Goal: Task Accomplishment & Management: Manage account settings

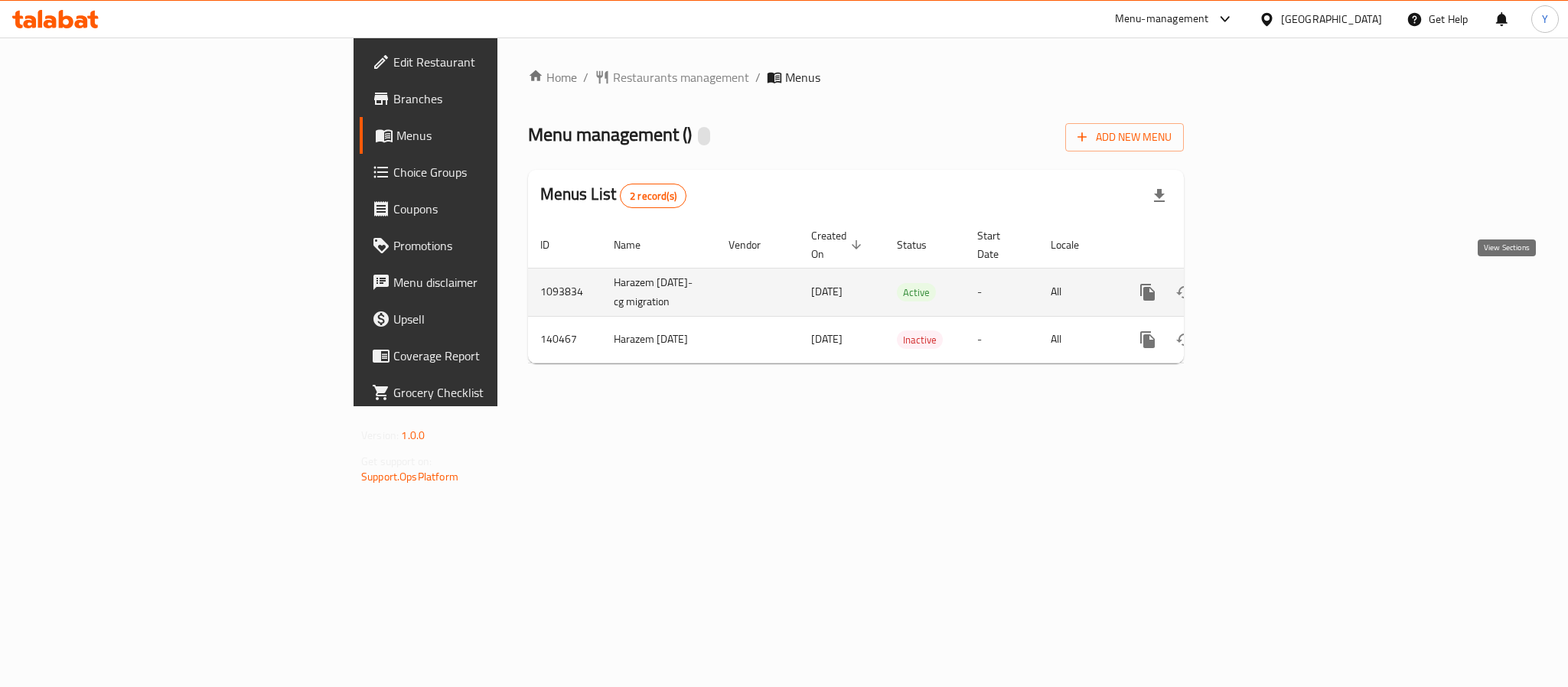
click at [1276, 280] on link "enhanced table" at bounding box center [1258, 292] width 37 height 37
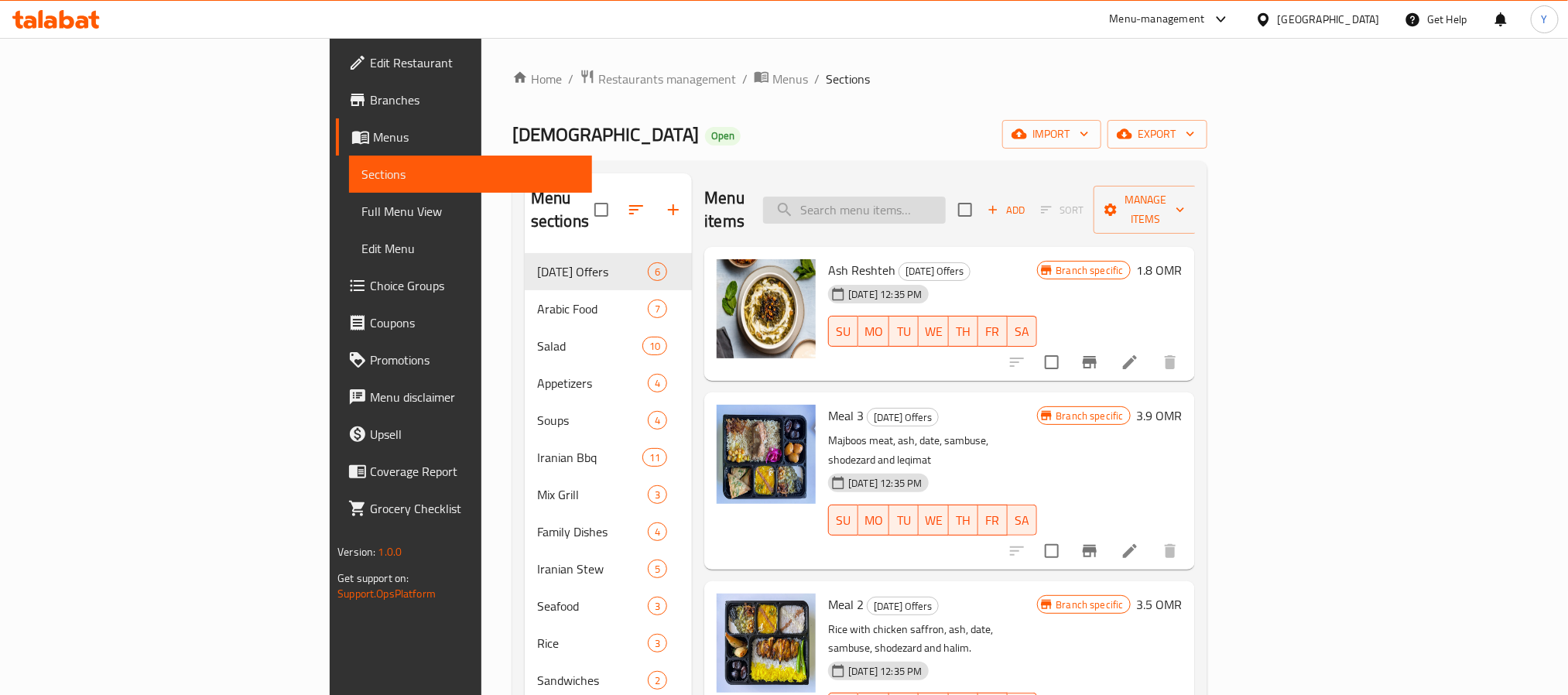
click at [945, 197] on input "search" at bounding box center [854, 210] width 183 height 27
paste input "Salad Mix 4 Person"
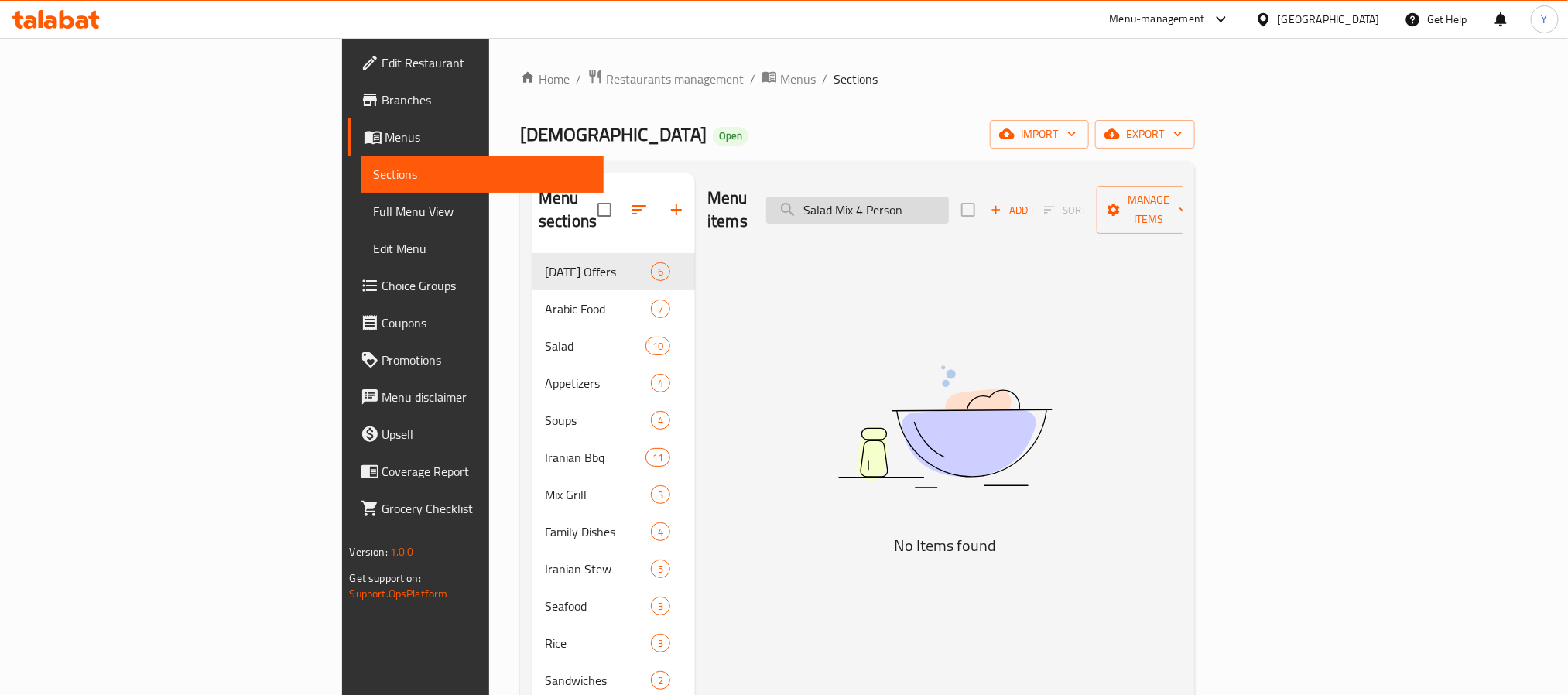
click at [948, 202] on input "Salad Mix 4 Person" at bounding box center [857, 210] width 183 height 27
drag, startPoint x: 984, startPoint y: 197, endPoint x: 1175, endPoint y: 195, distance: 191.0
click at [1172, 196] on div "Menu items Salad Mix 4 Person Add Sort Manage items" at bounding box center [945, 210] width 475 height 74
click at [948, 198] on input "Salad Mix" at bounding box center [857, 210] width 183 height 27
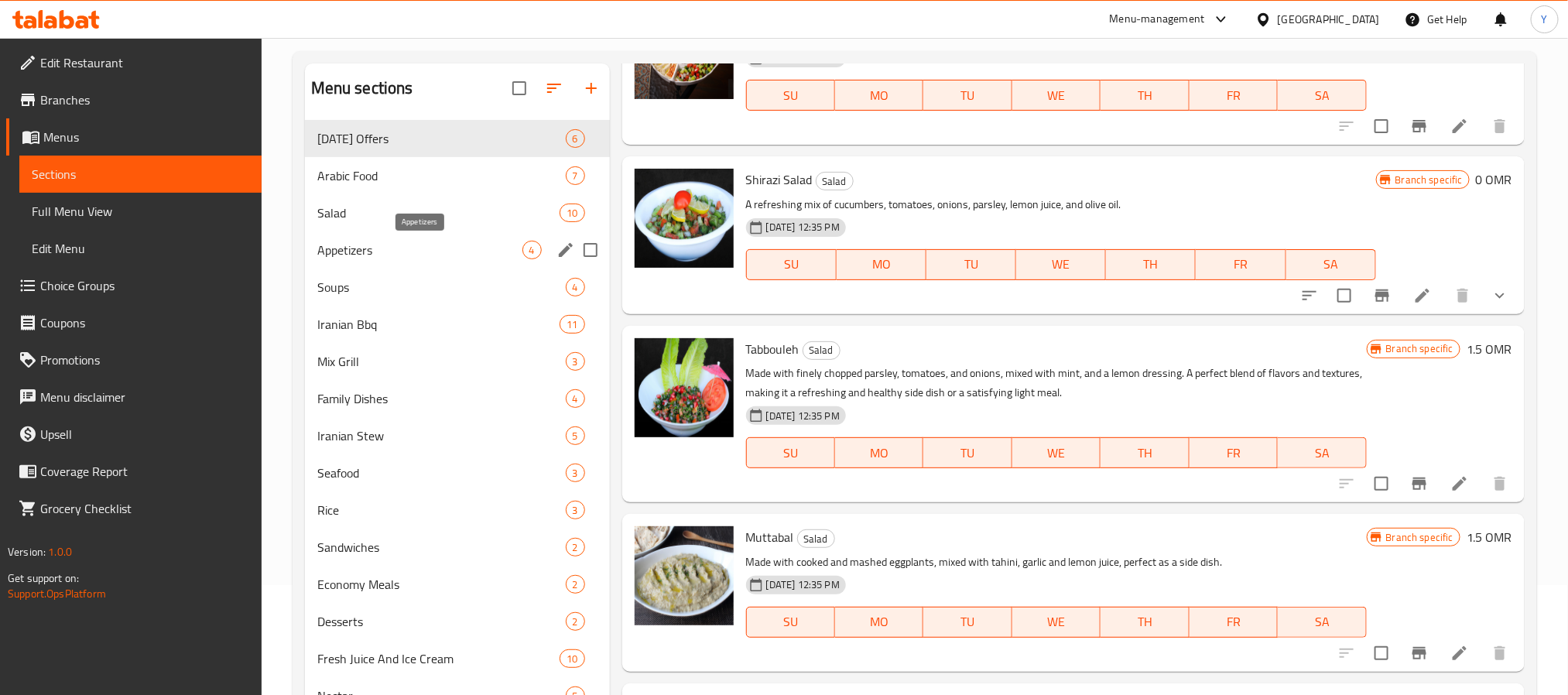
scroll to position [217, 0]
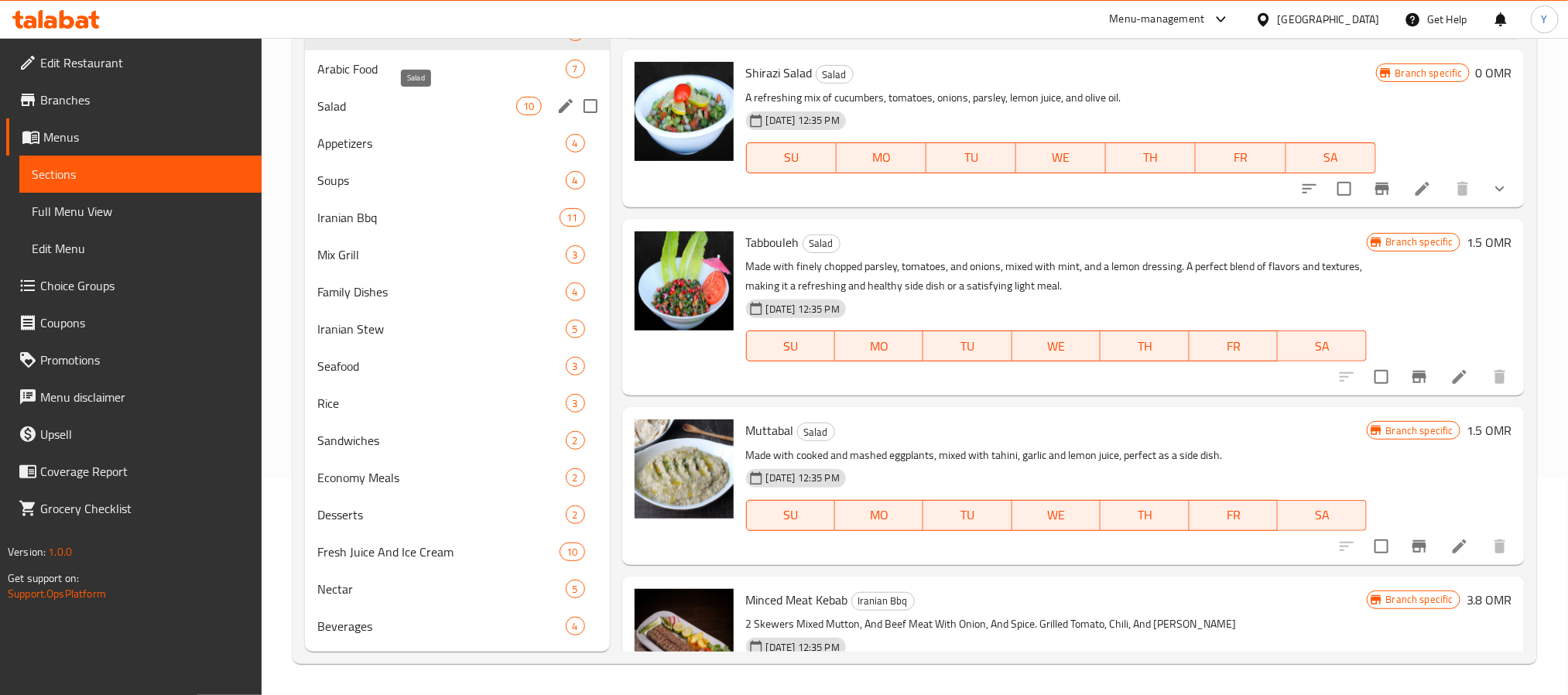
type input "Mix"
click at [382, 107] on span "Salad" at bounding box center [417, 106] width 200 height 19
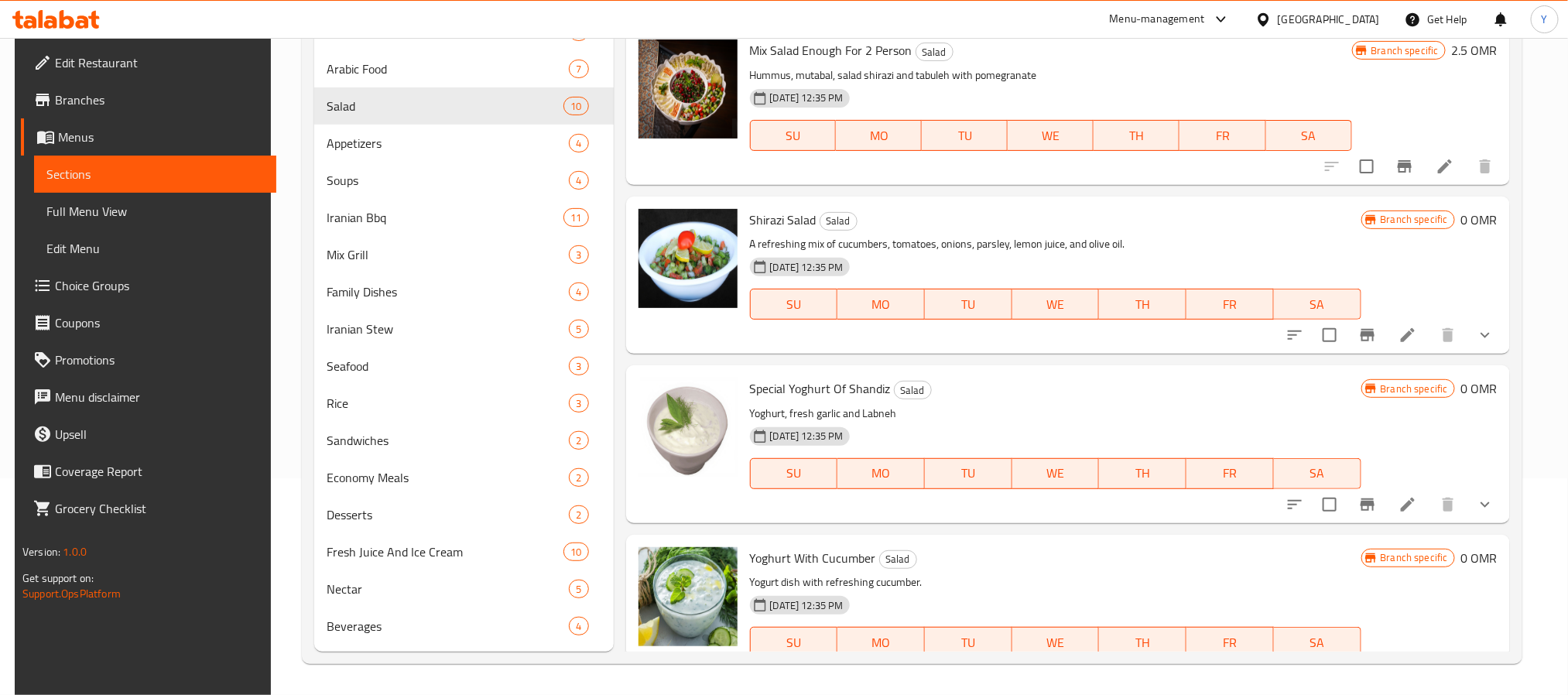
scroll to position [116, 0]
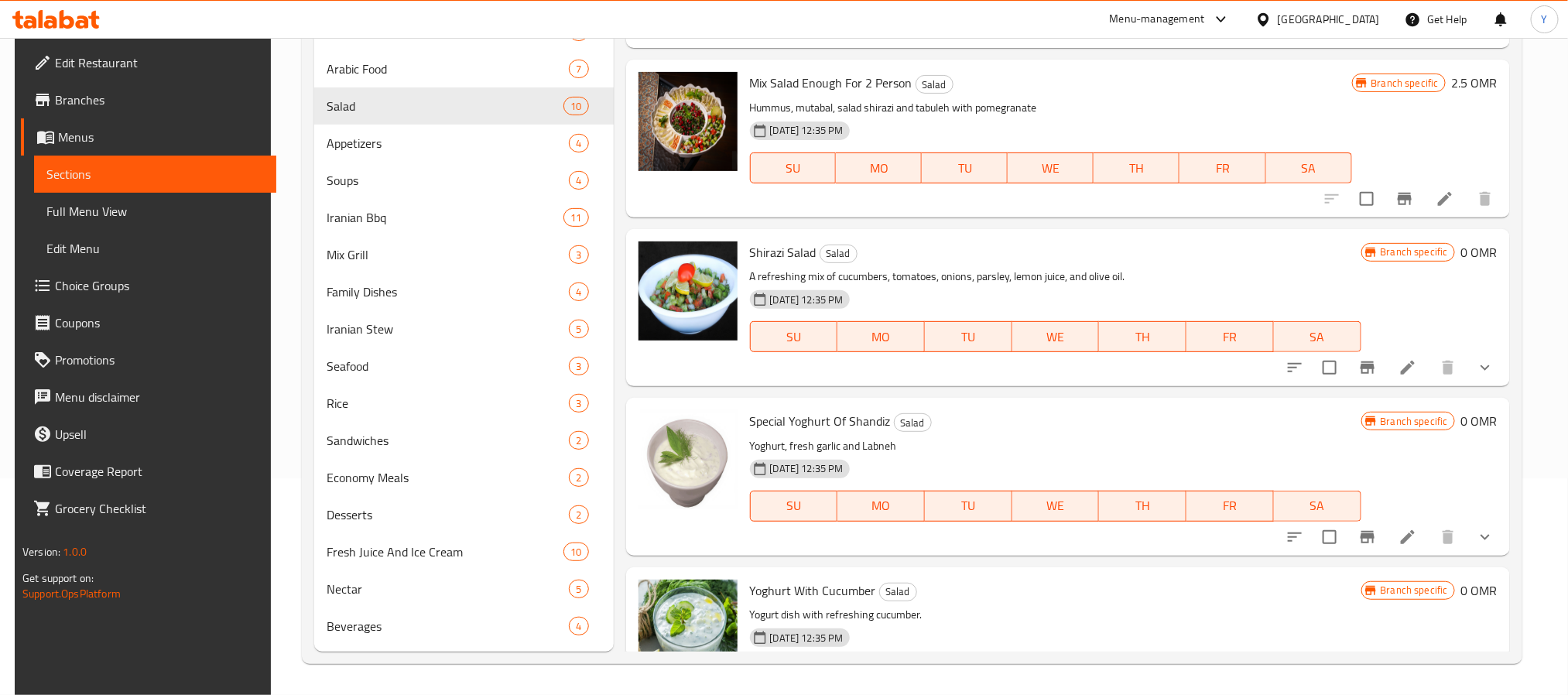
click at [1061, 264] on div "Shirazi Salad Salad A refreshing mix of cucumbers, tomatoes, onions, parsley, l…" at bounding box center [1056, 308] width 623 height 145
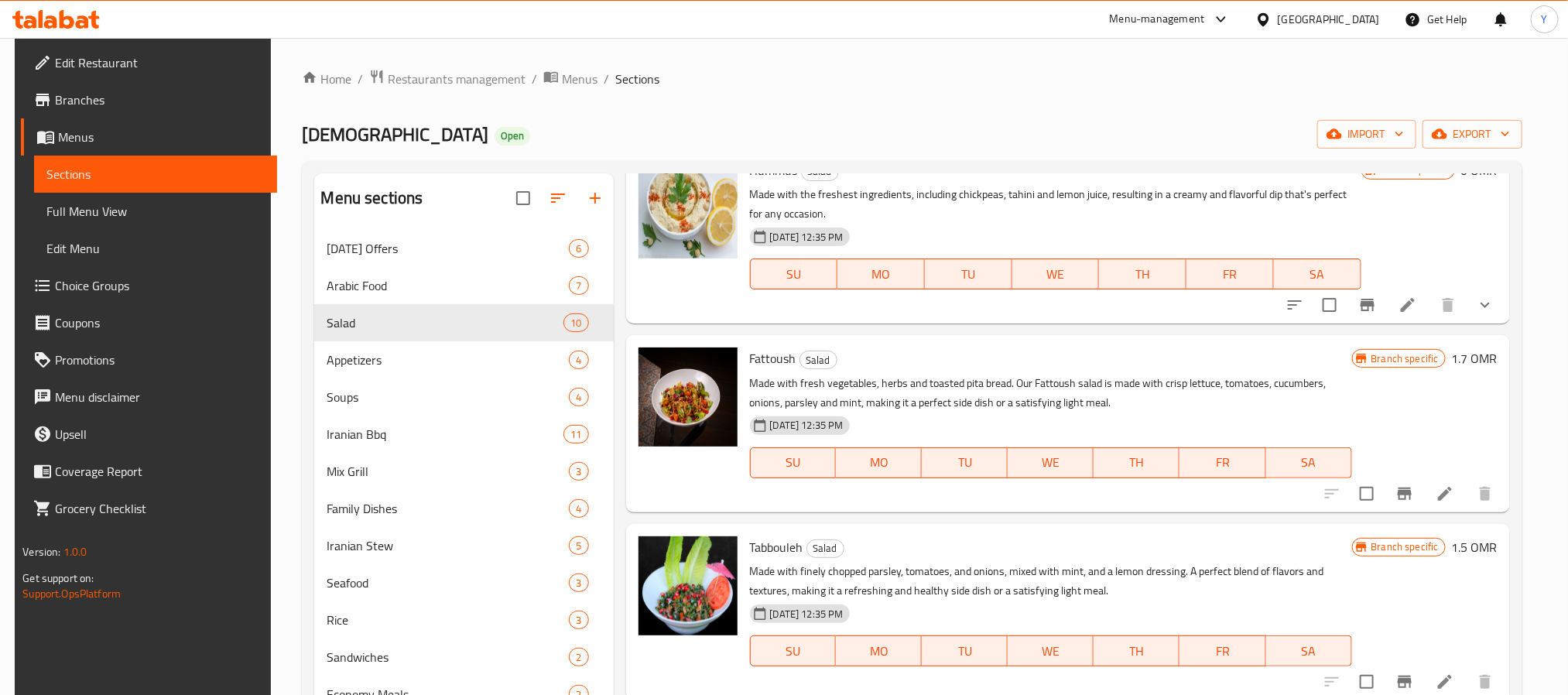
scroll to position [0, 0]
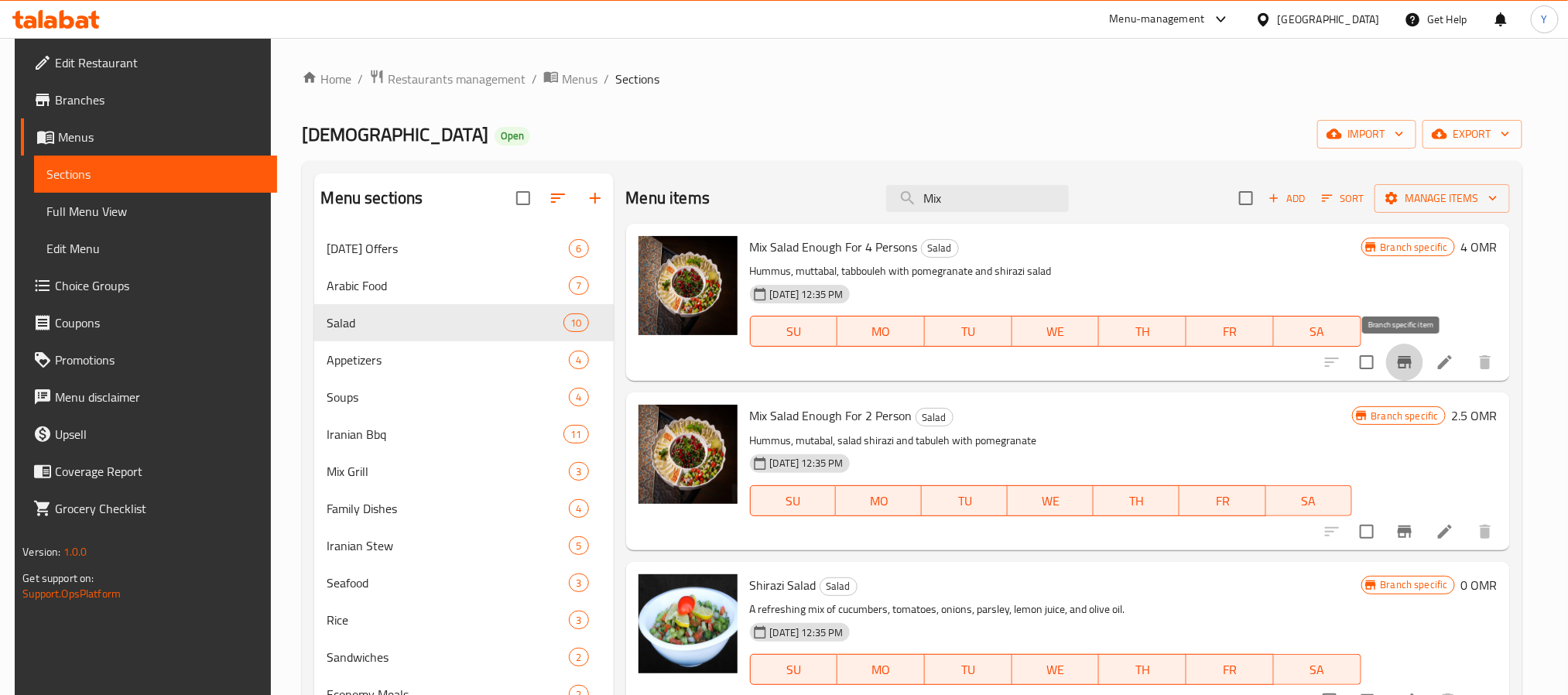
click at [1407, 367] on icon "Branch-specific-item" at bounding box center [1405, 362] width 19 height 19
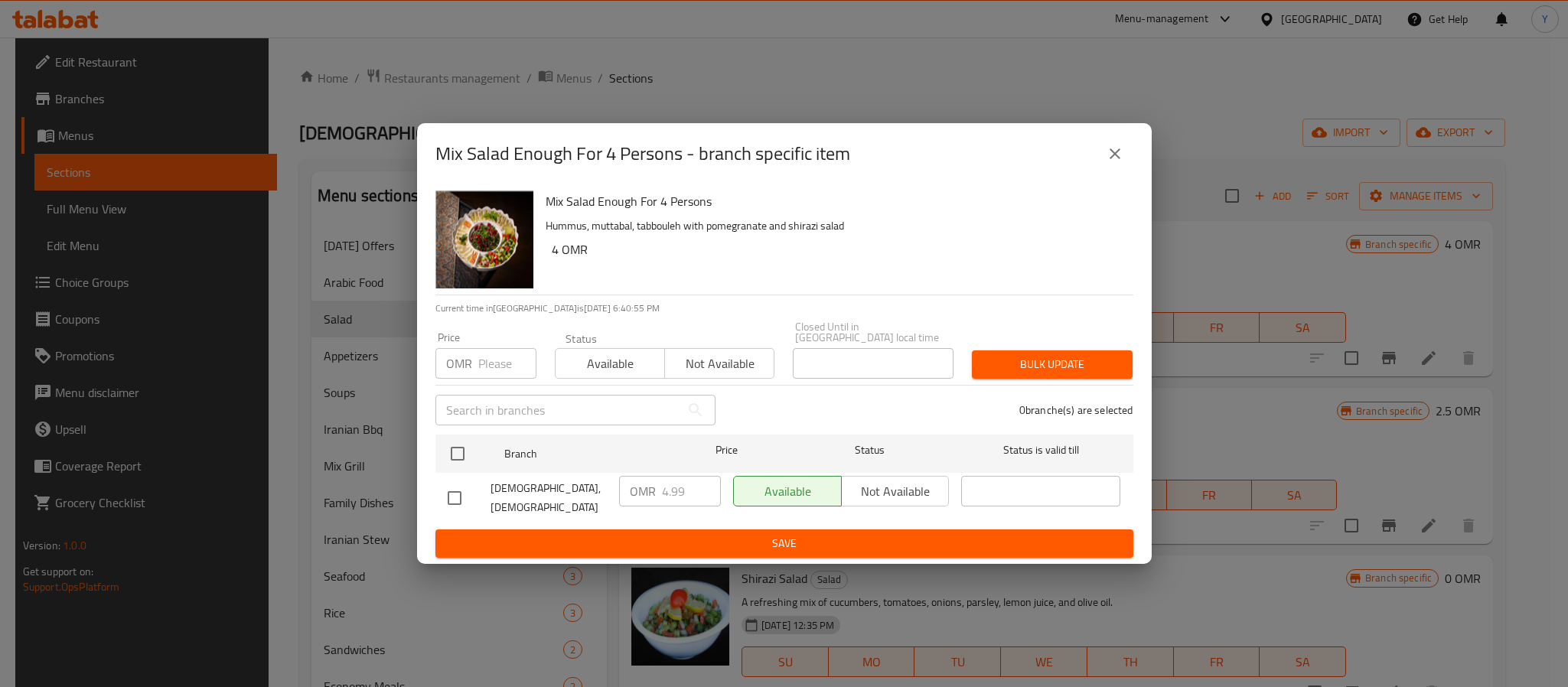
click at [1132, 164] on div "Mix Salad Enough For 4 Persons - branch specific item" at bounding box center [785, 154] width 735 height 61
click at [1114, 163] on icon "close" at bounding box center [1115, 154] width 18 height 18
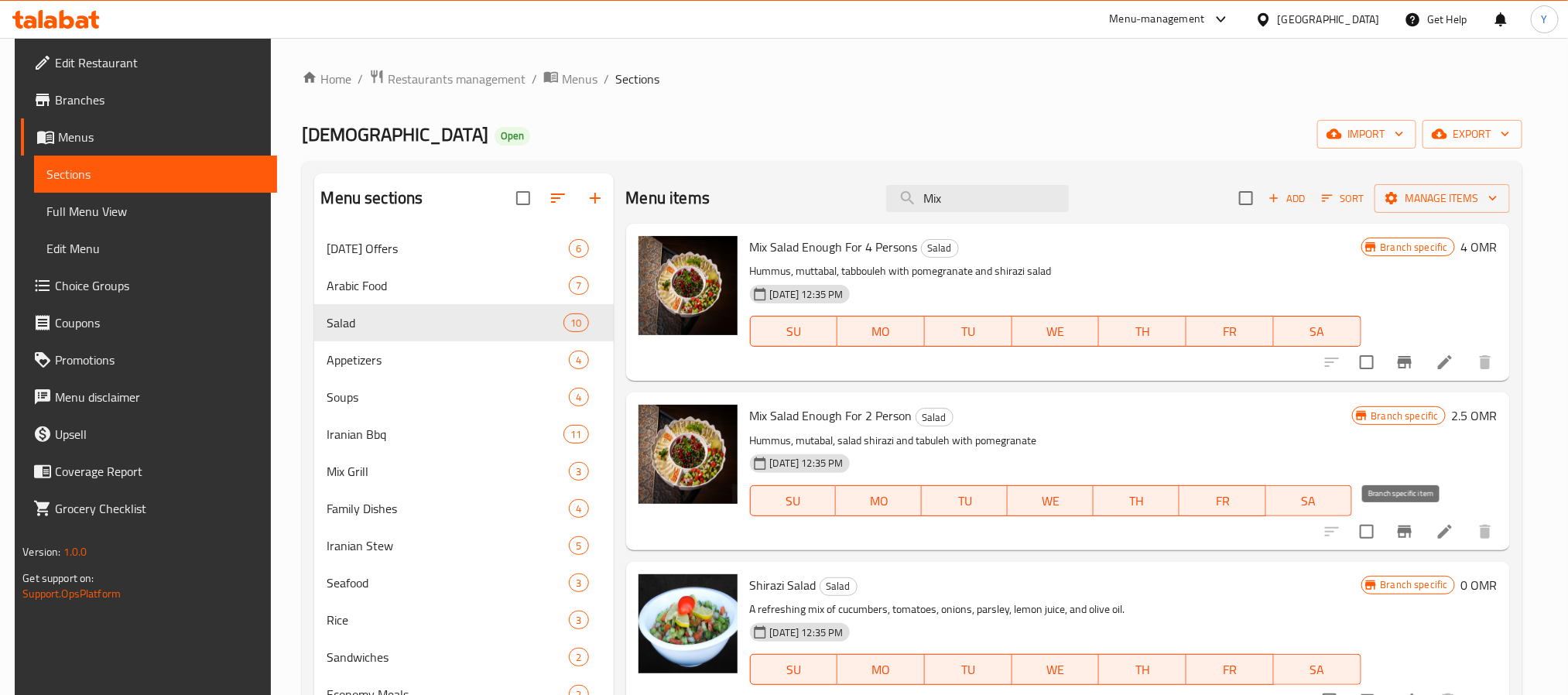
click at [1407, 534] on icon "Branch-specific-item" at bounding box center [1405, 532] width 19 height 19
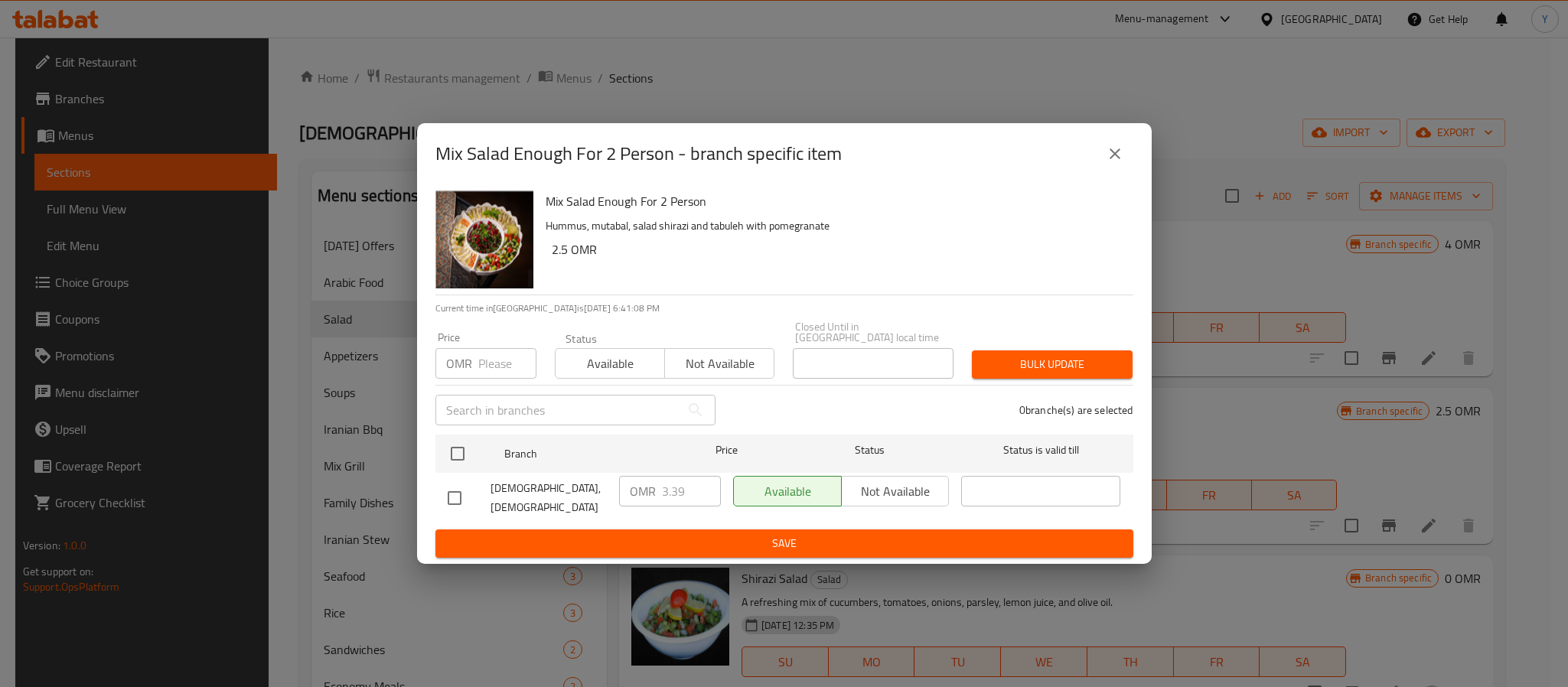
click at [1129, 144] on div "Mix Salad Enough For 2 Person - branch specific item" at bounding box center [785, 154] width 735 height 61
click at [1109, 163] on icon "close" at bounding box center [1115, 154] width 18 height 18
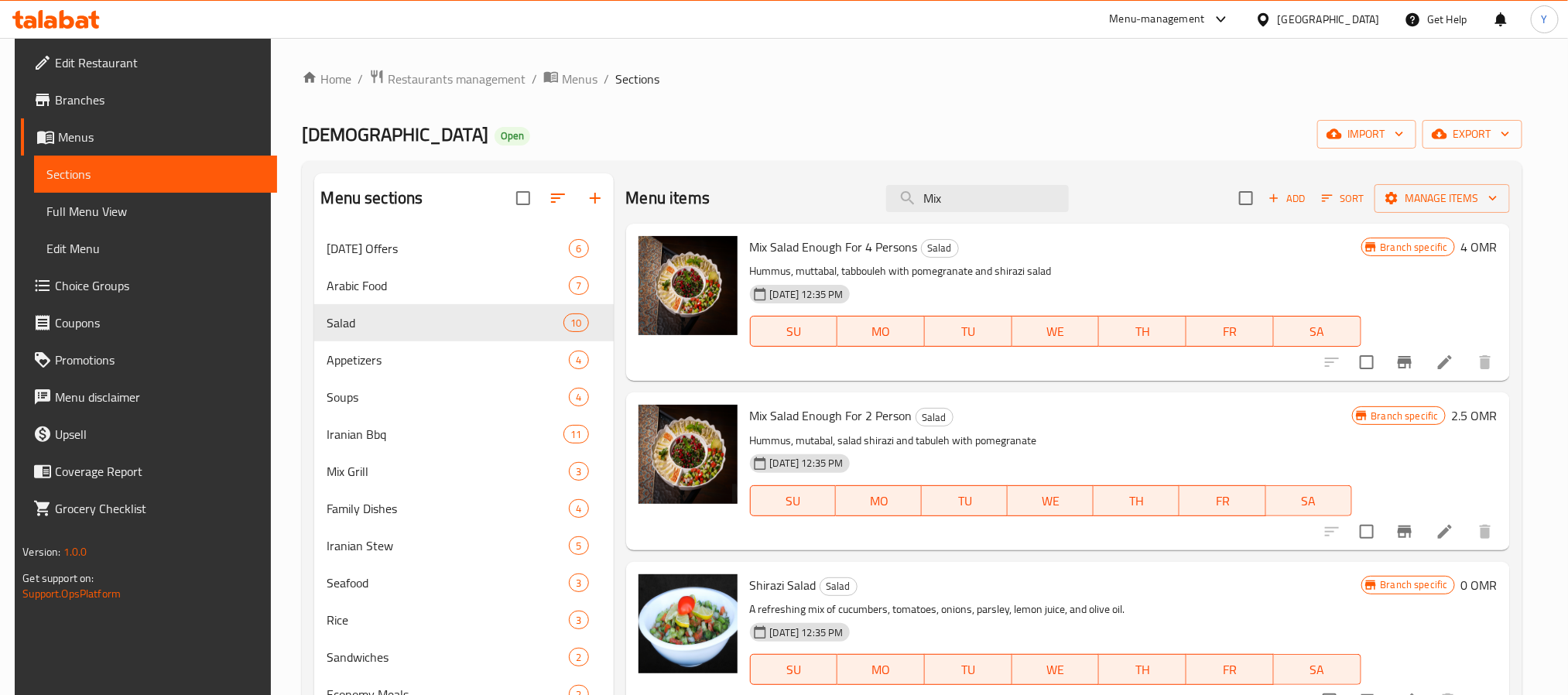
click at [1028, 260] on div "Mix Salad Enough For 4 Persons Salad Hummus, muttabal, tabbouleh with pomegrana…" at bounding box center [1056, 302] width 623 height 145
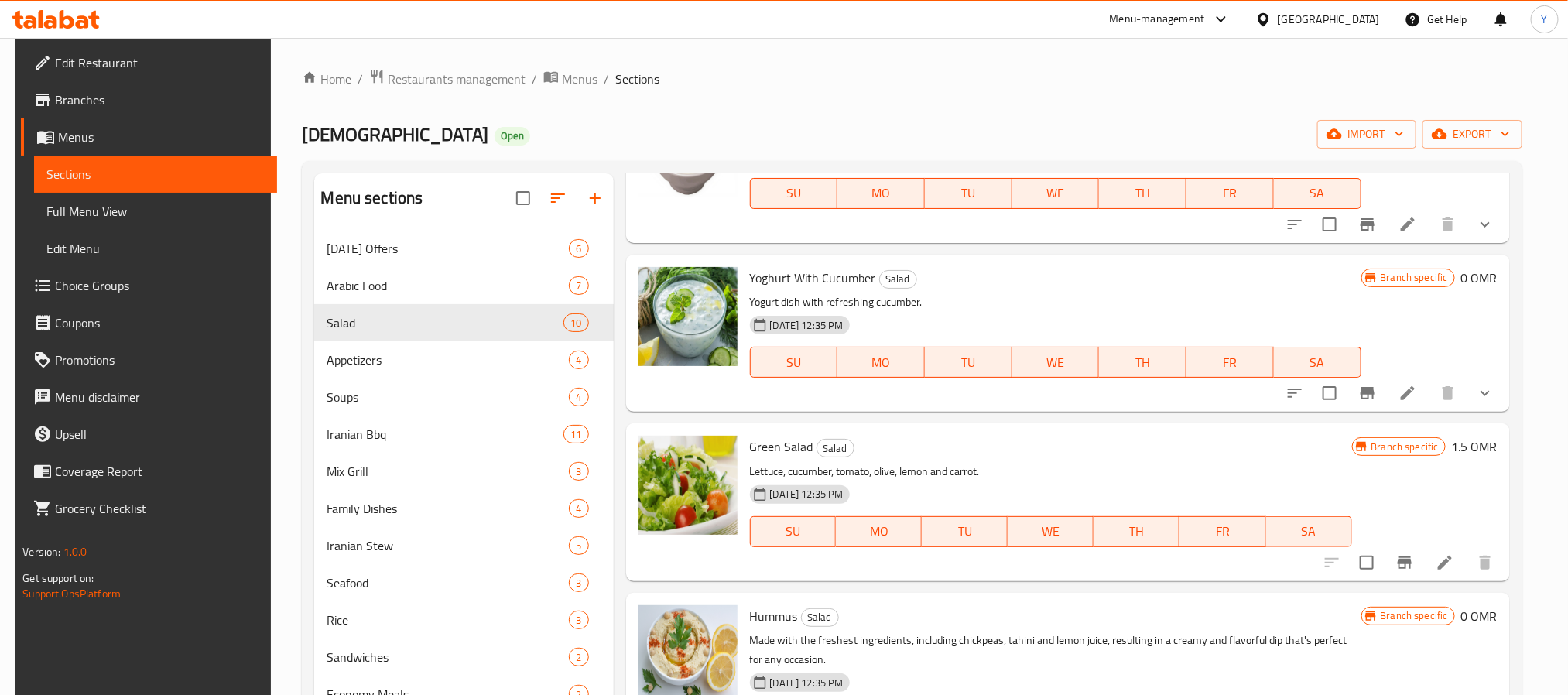
scroll to position [686, 0]
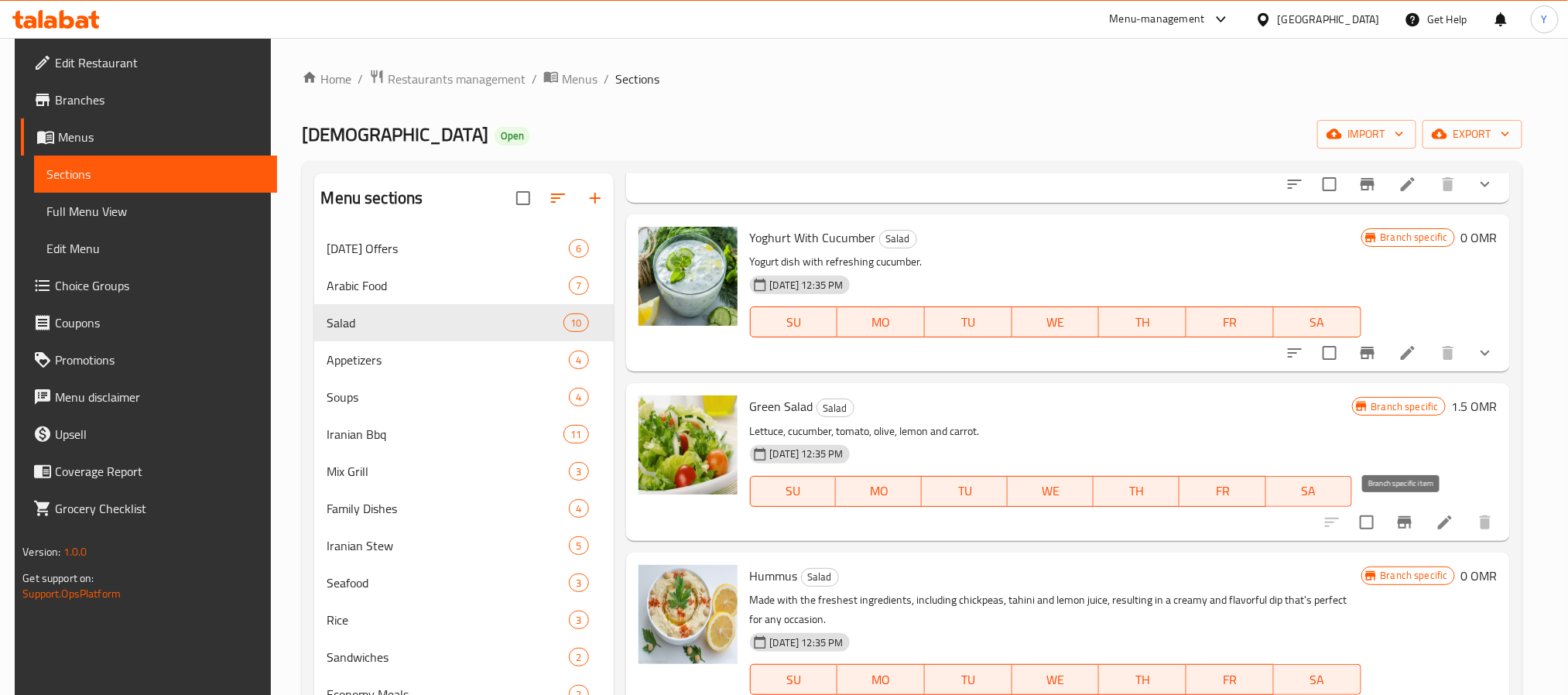
click at [1403, 526] on icon "Branch-specific-item" at bounding box center [1405, 522] width 14 height 12
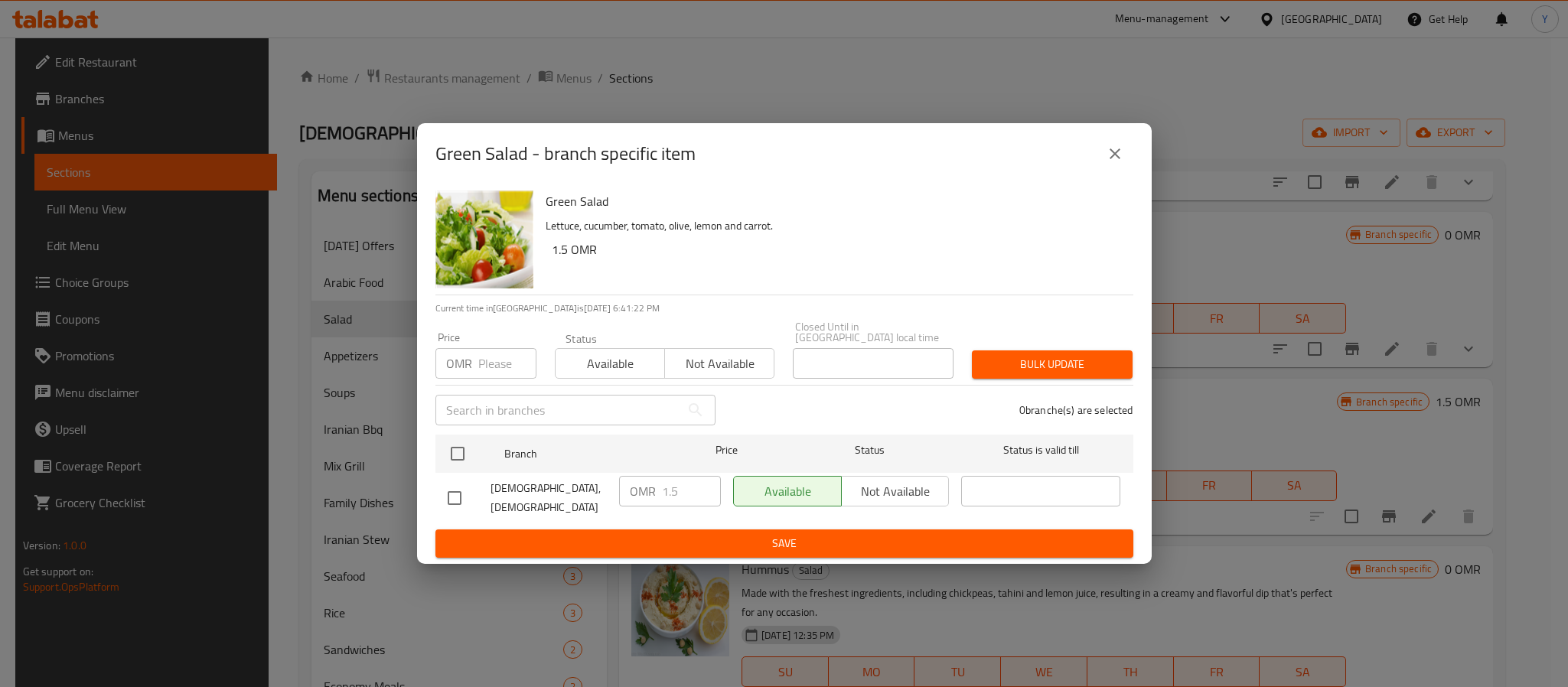
click at [1105, 163] on icon "close" at bounding box center [1115, 154] width 18 height 18
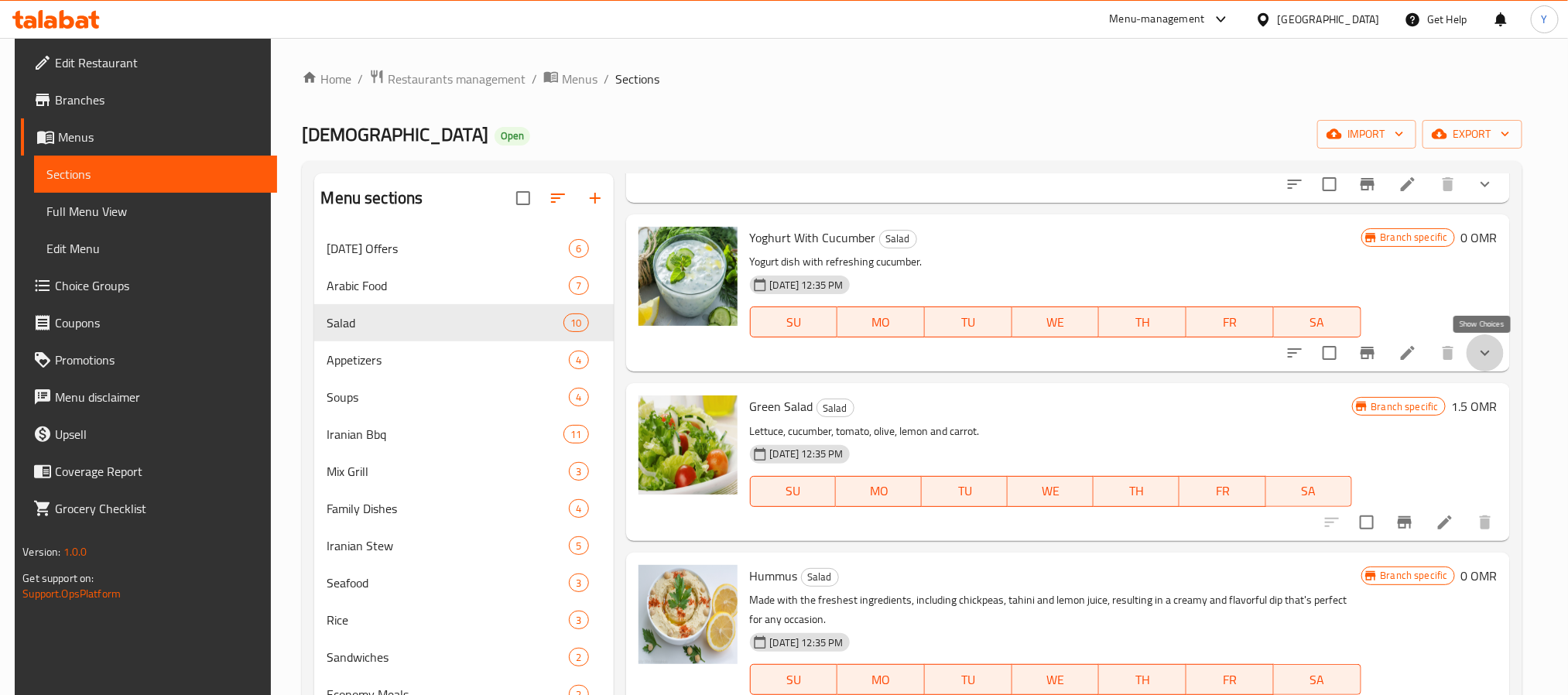
drag, startPoint x: 1490, startPoint y: 349, endPoint x: 1443, endPoint y: 353, distance: 47.2
click at [1490, 349] on icon "show more" at bounding box center [1485, 353] width 19 height 19
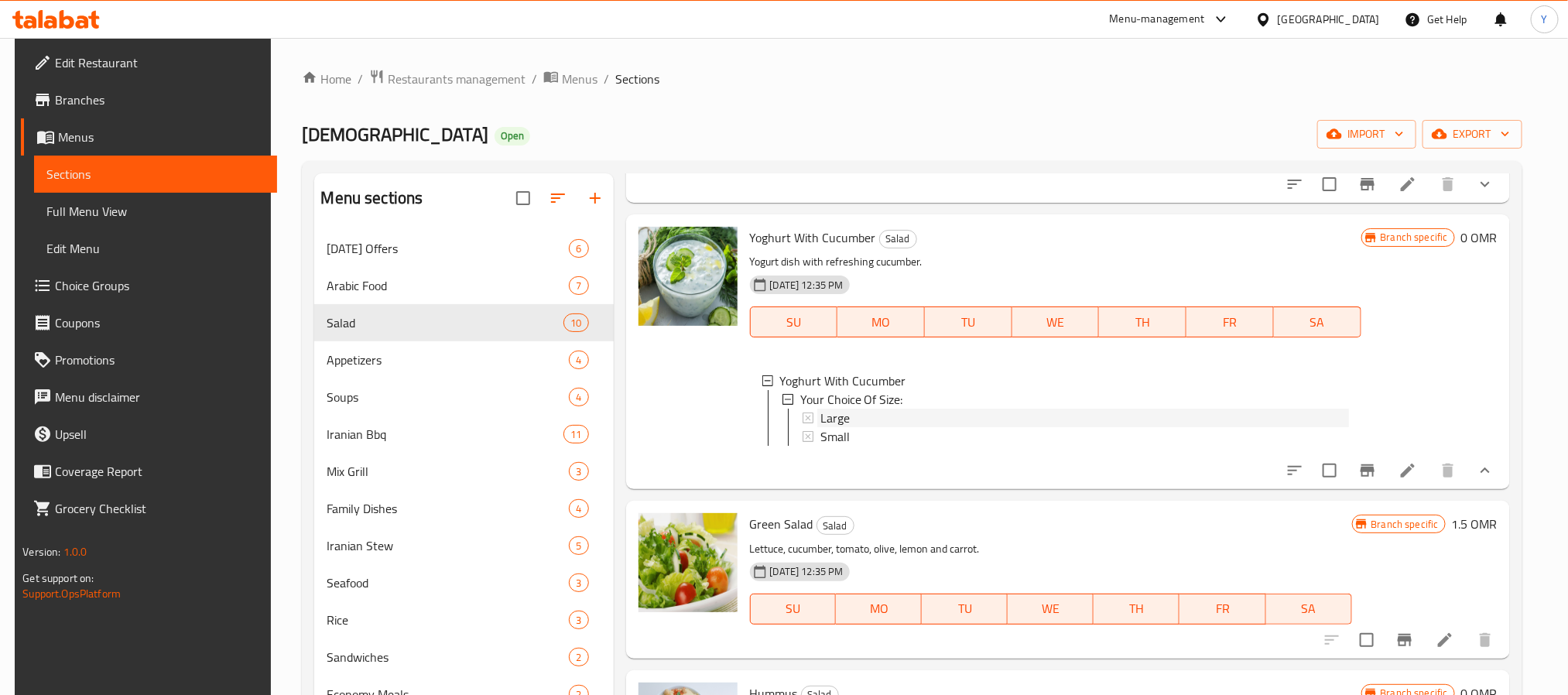
click at [845, 417] on span "Large" at bounding box center [835, 418] width 30 height 19
click at [808, 434] on icon at bounding box center [808, 436] width 11 height 11
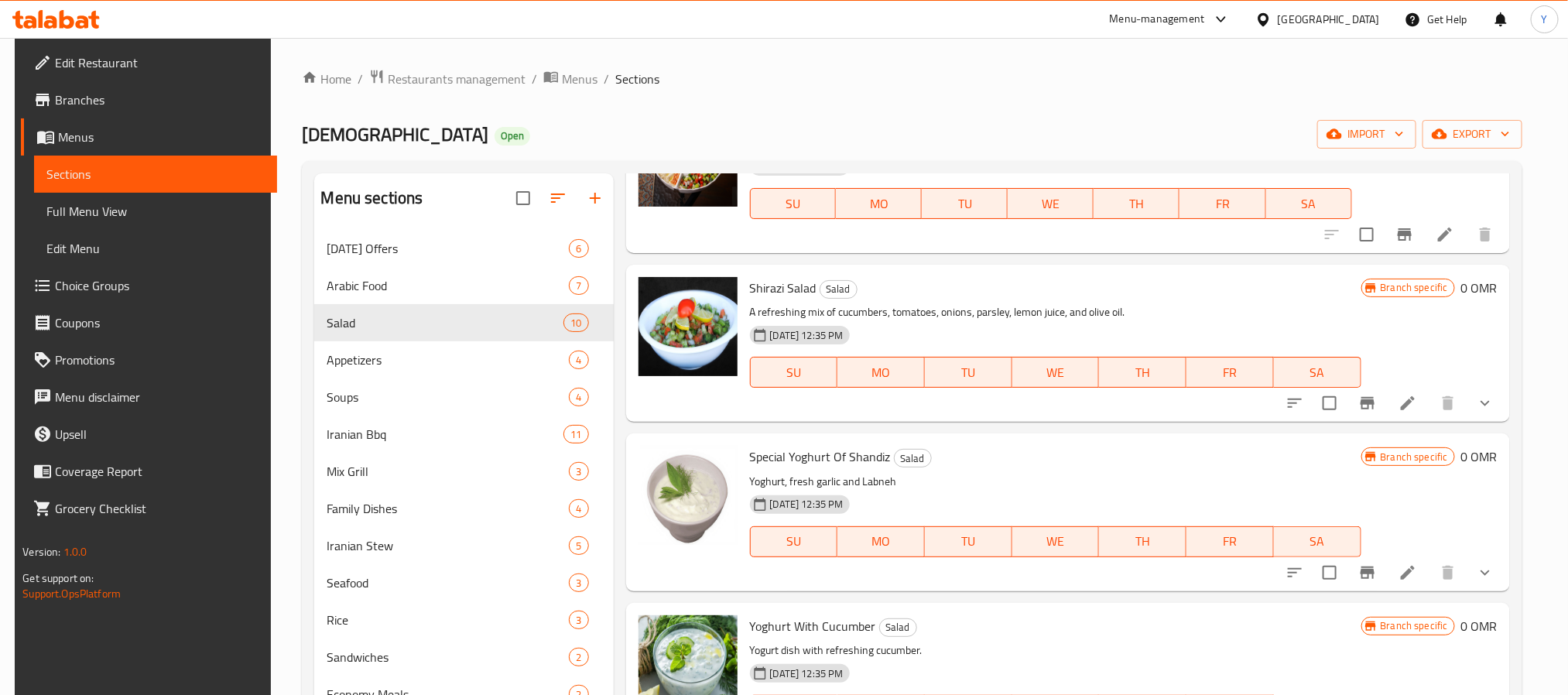
scroll to position [222, 0]
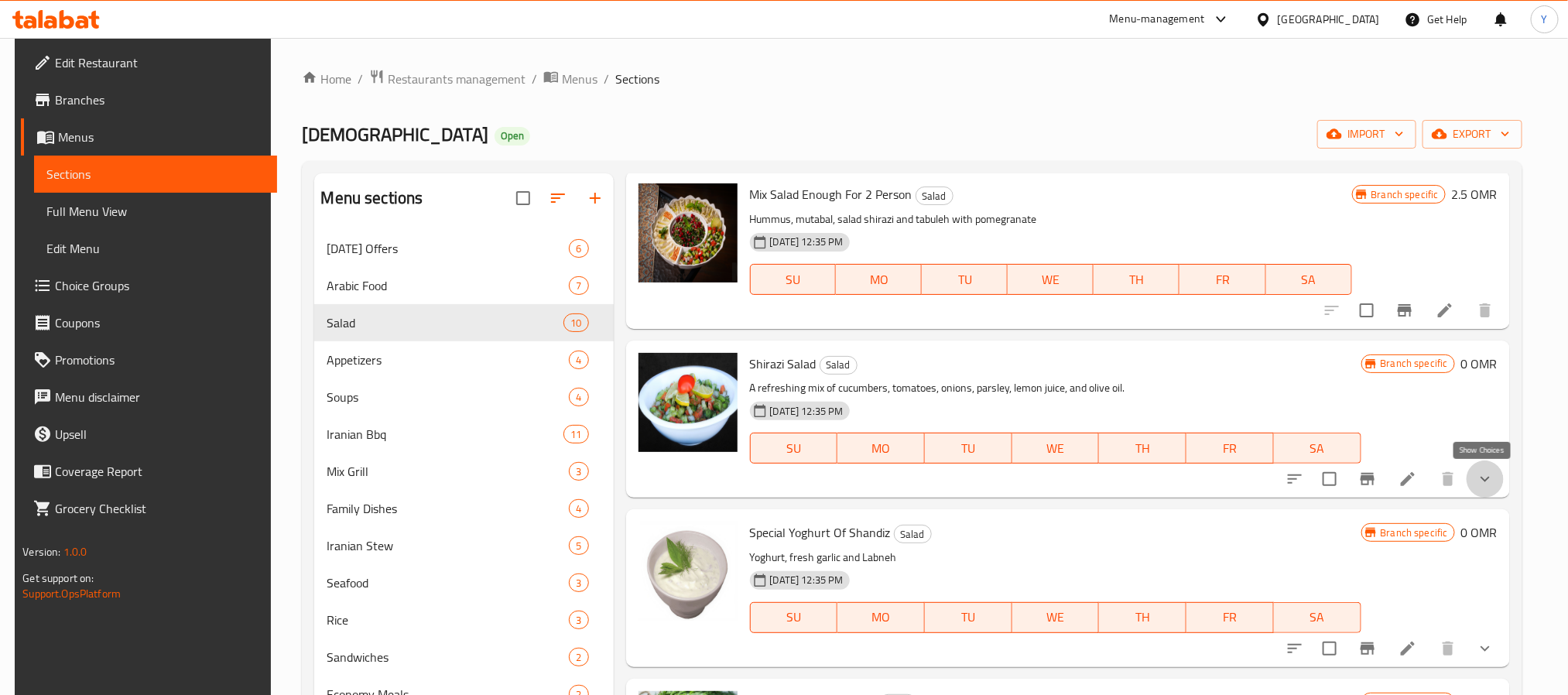
click at [1483, 483] on icon "show more" at bounding box center [1485, 479] width 19 height 19
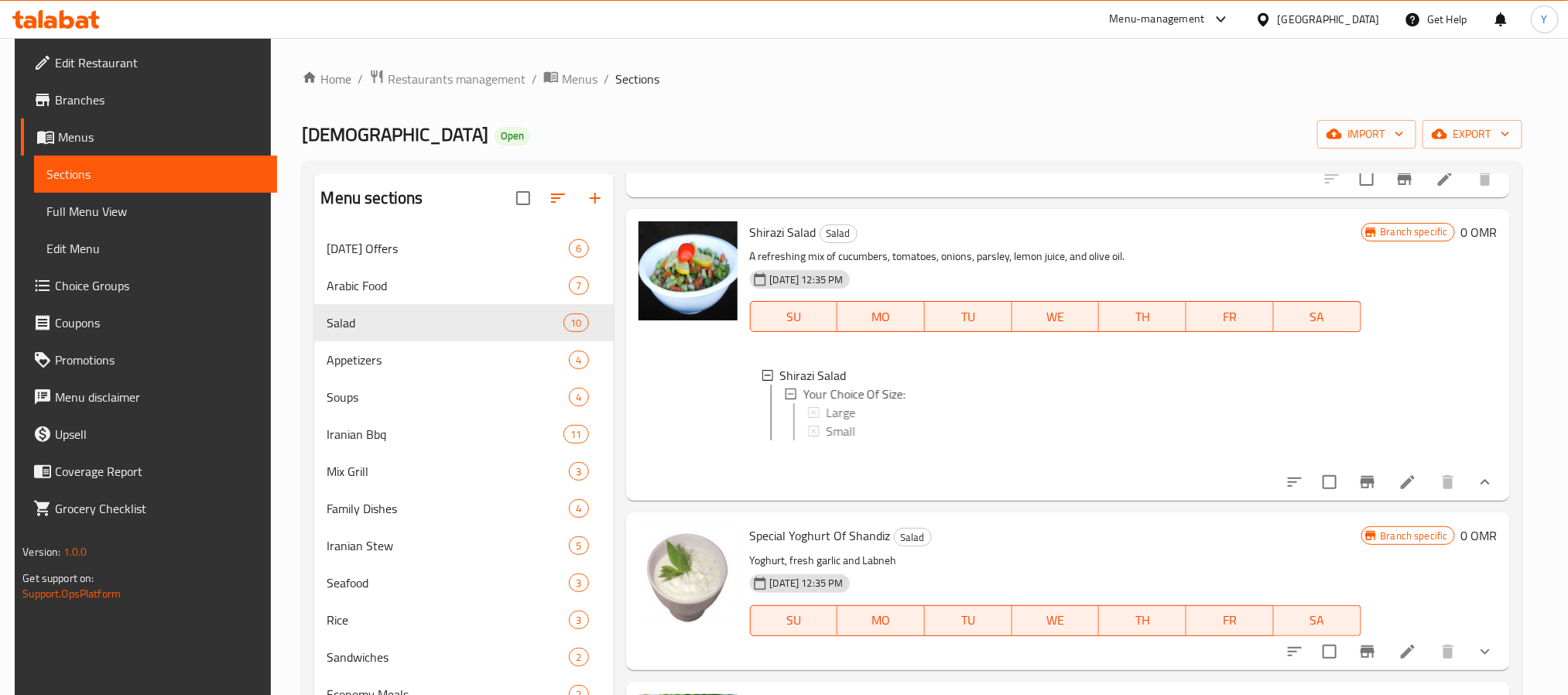
scroll to position [356, 0]
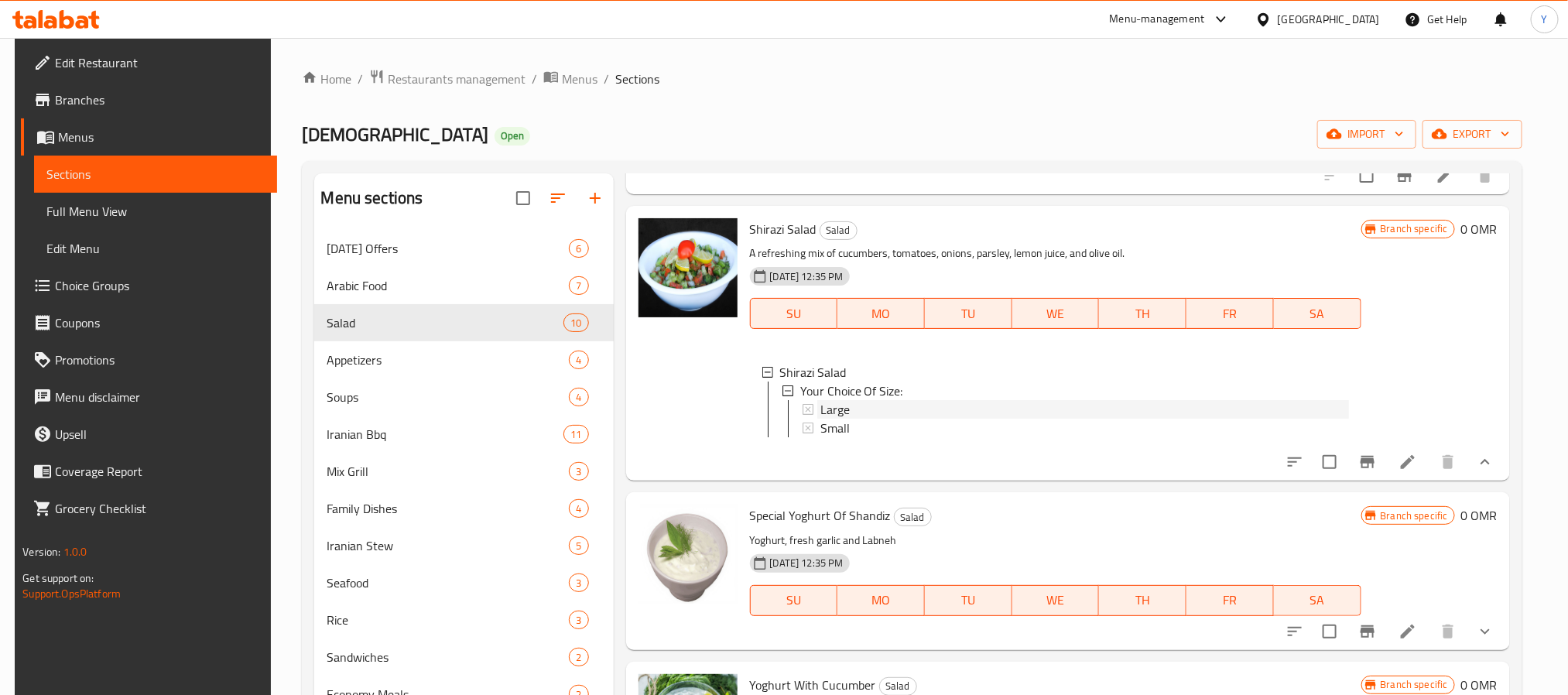
click at [826, 400] on span "Large" at bounding box center [835, 410] width 30 height 19
click at [843, 421] on span "Small" at bounding box center [835, 428] width 30 height 19
click at [716, 353] on div at bounding box center [687, 343] width 111 height 262
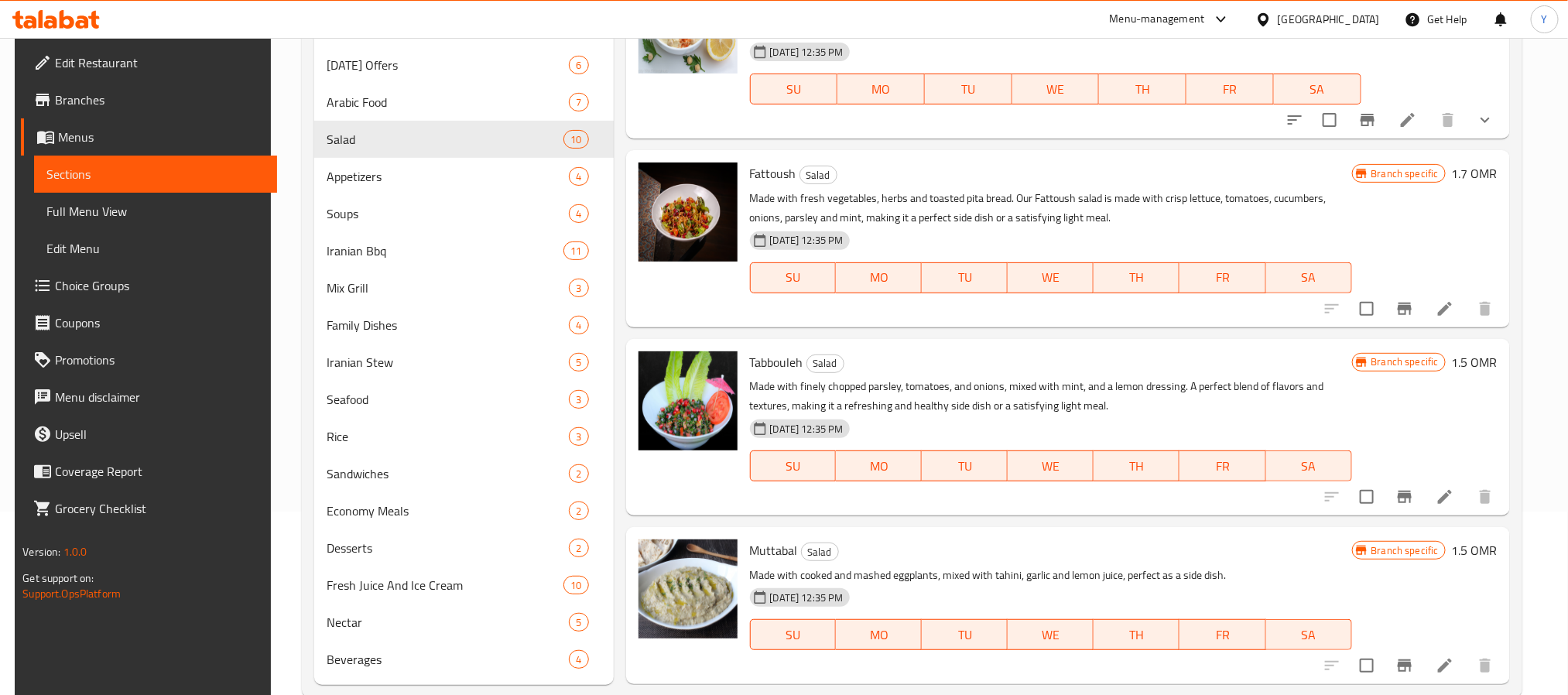
scroll to position [217, 0]
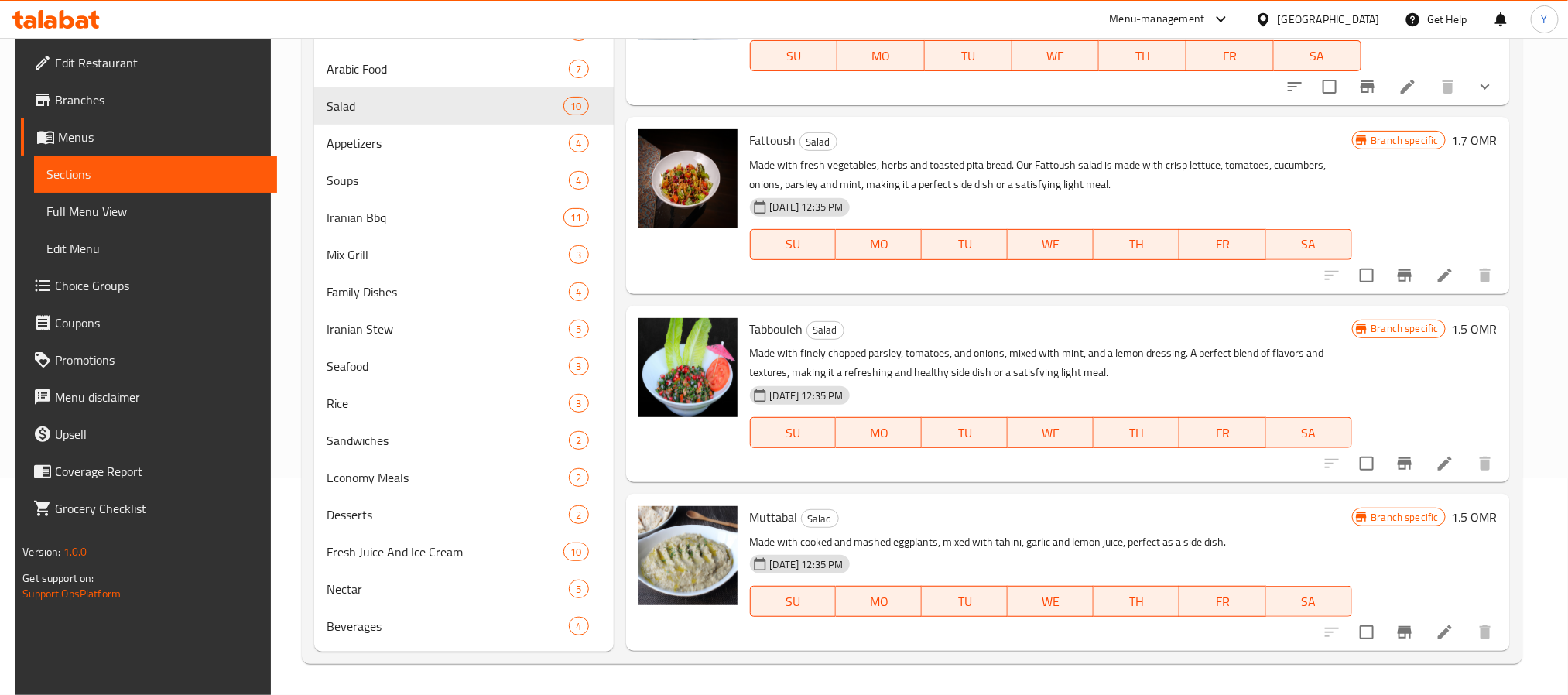
click at [1406, 455] on icon "Branch-specific-item" at bounding box center [1405, 463] width 19 height 19
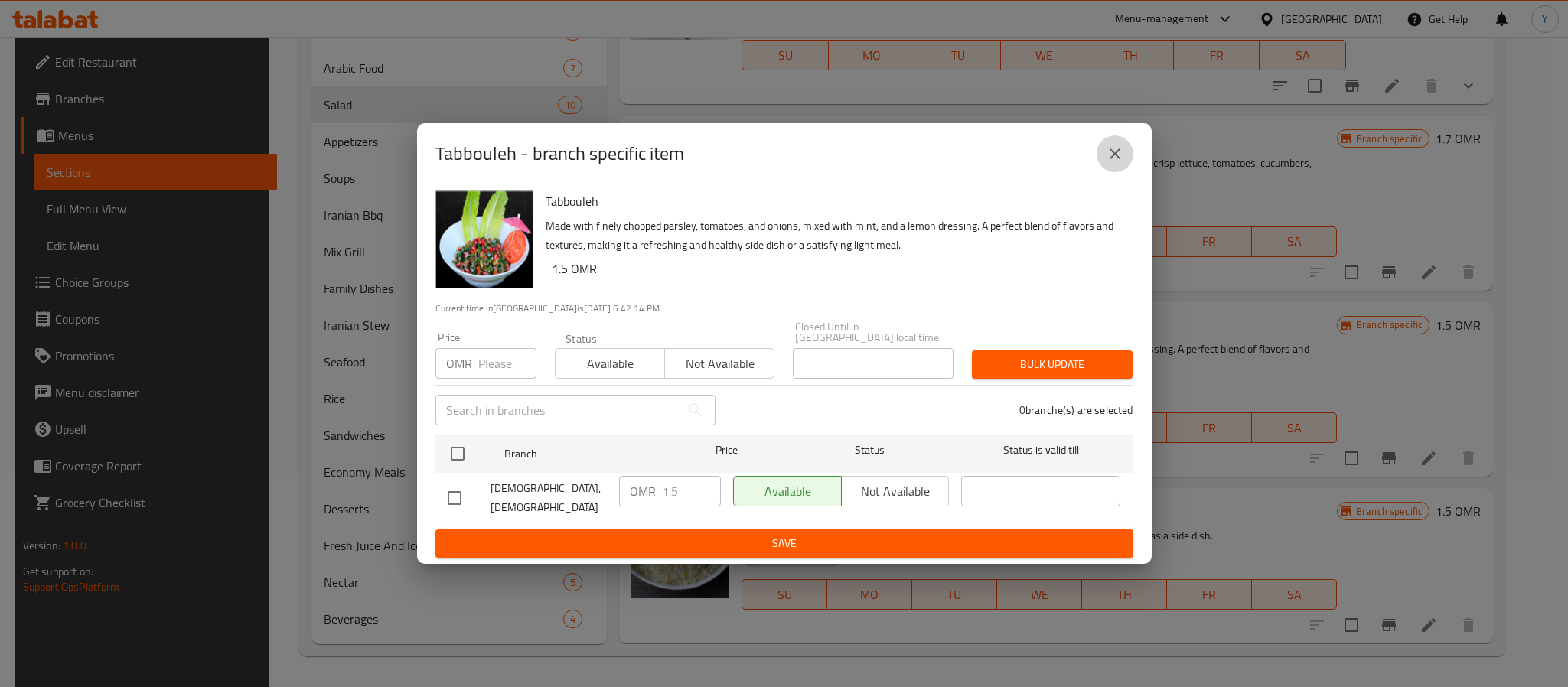
click at [1115, 157] on icon "close" at bounding box center [1115, 154] width 18 height 18
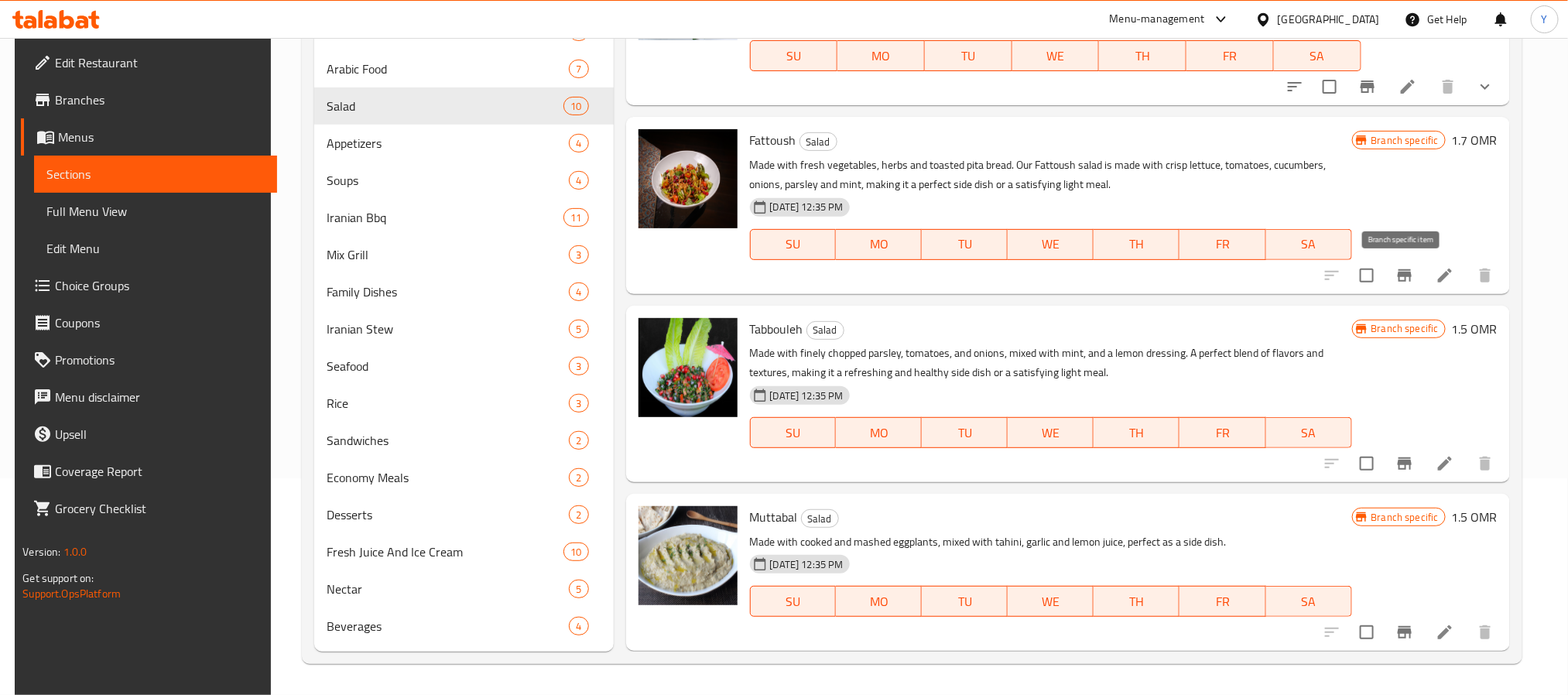
click at [1402, 288] on button "Branch-specific-item" at bounding box center [1405, 275] width 37 height 37
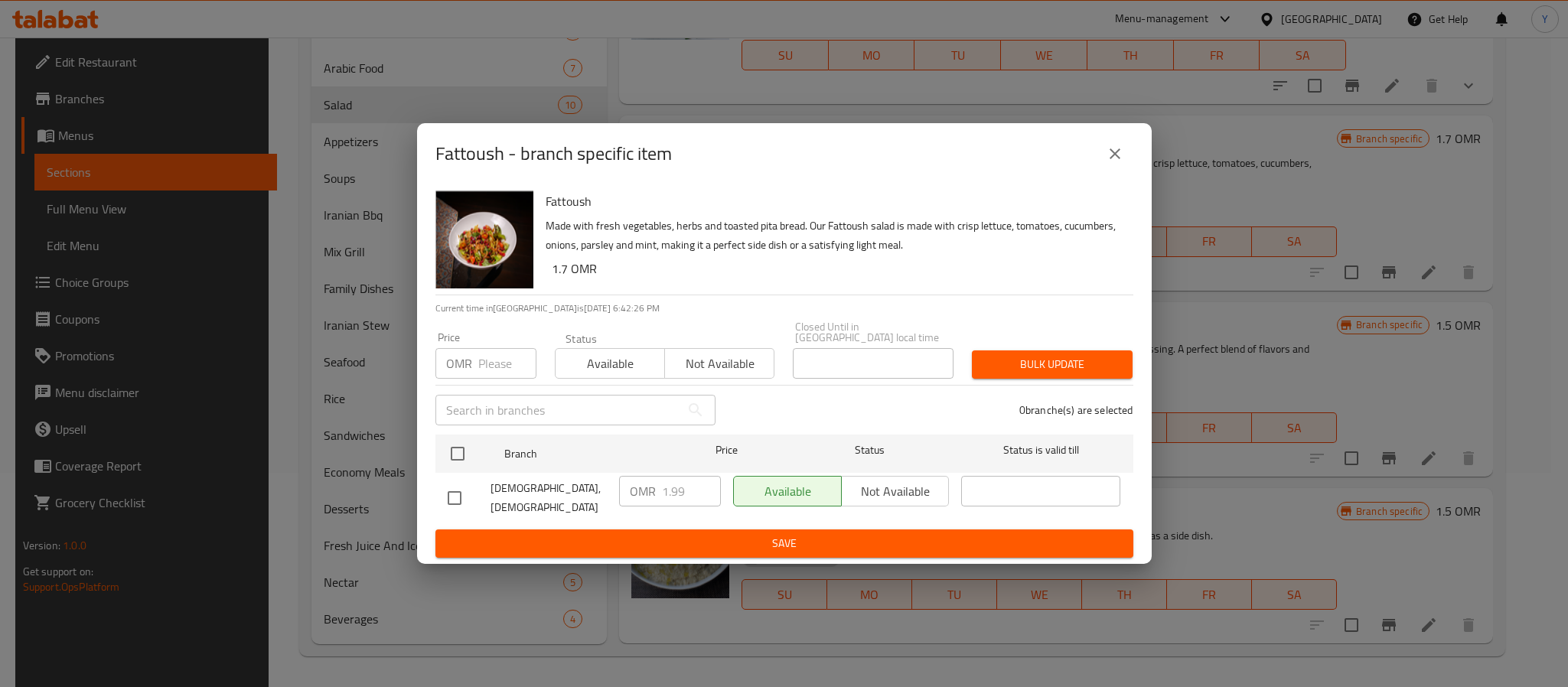
click at [1125, 172] on button "close" at bounding box center [1115, 154] width 37 height 37
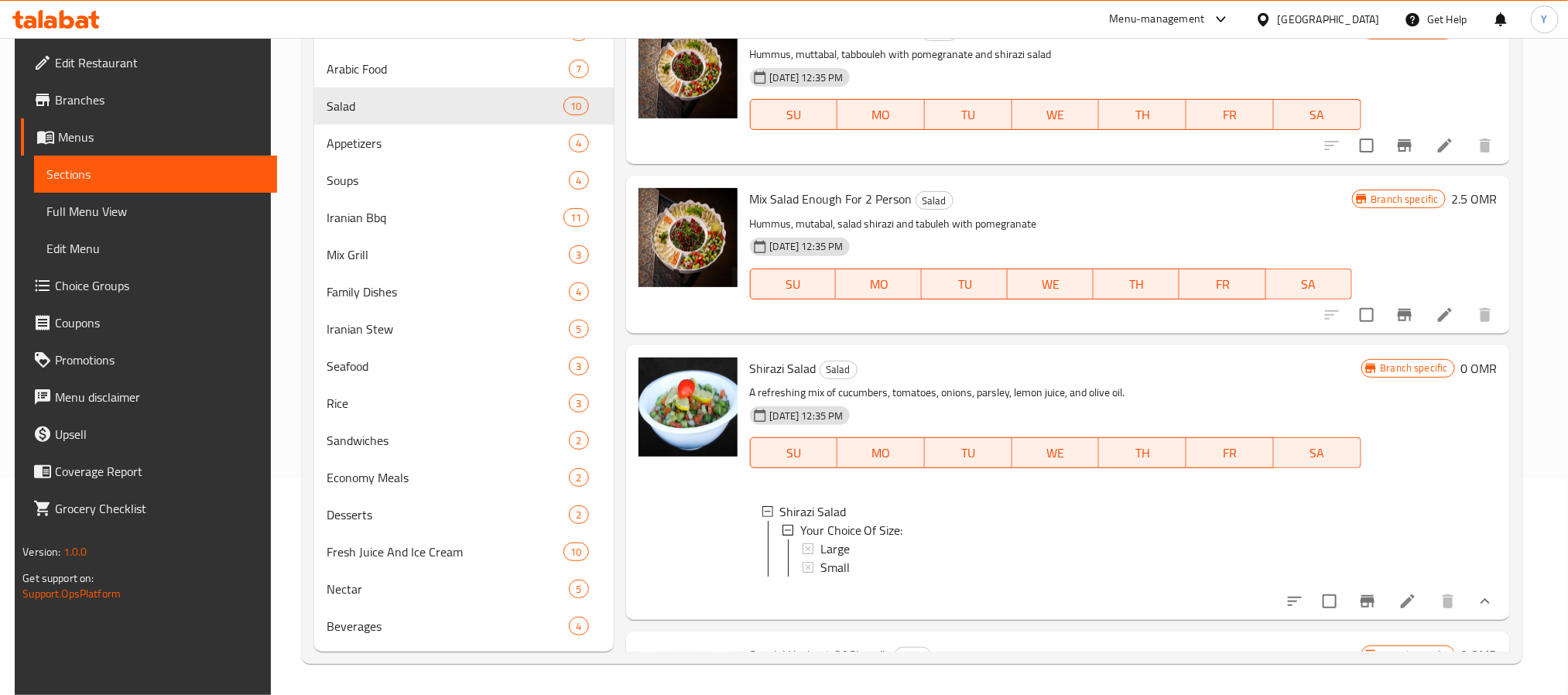
scroll to position [0, 0]
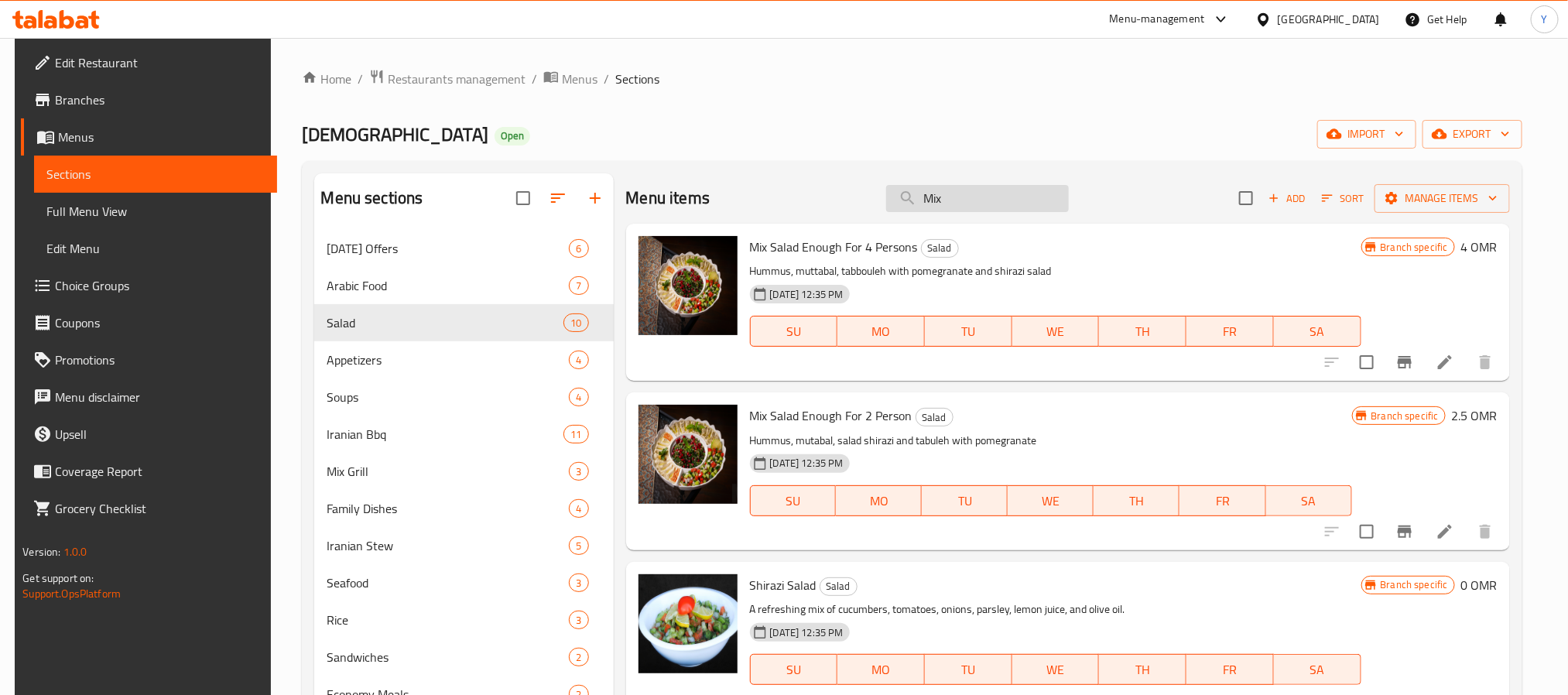
click at [1010, 187] on input "Mix" at bounding box center [977, 198] width 183 height 27
paste input "Dialy Soup"
type input "Dialy Soup"
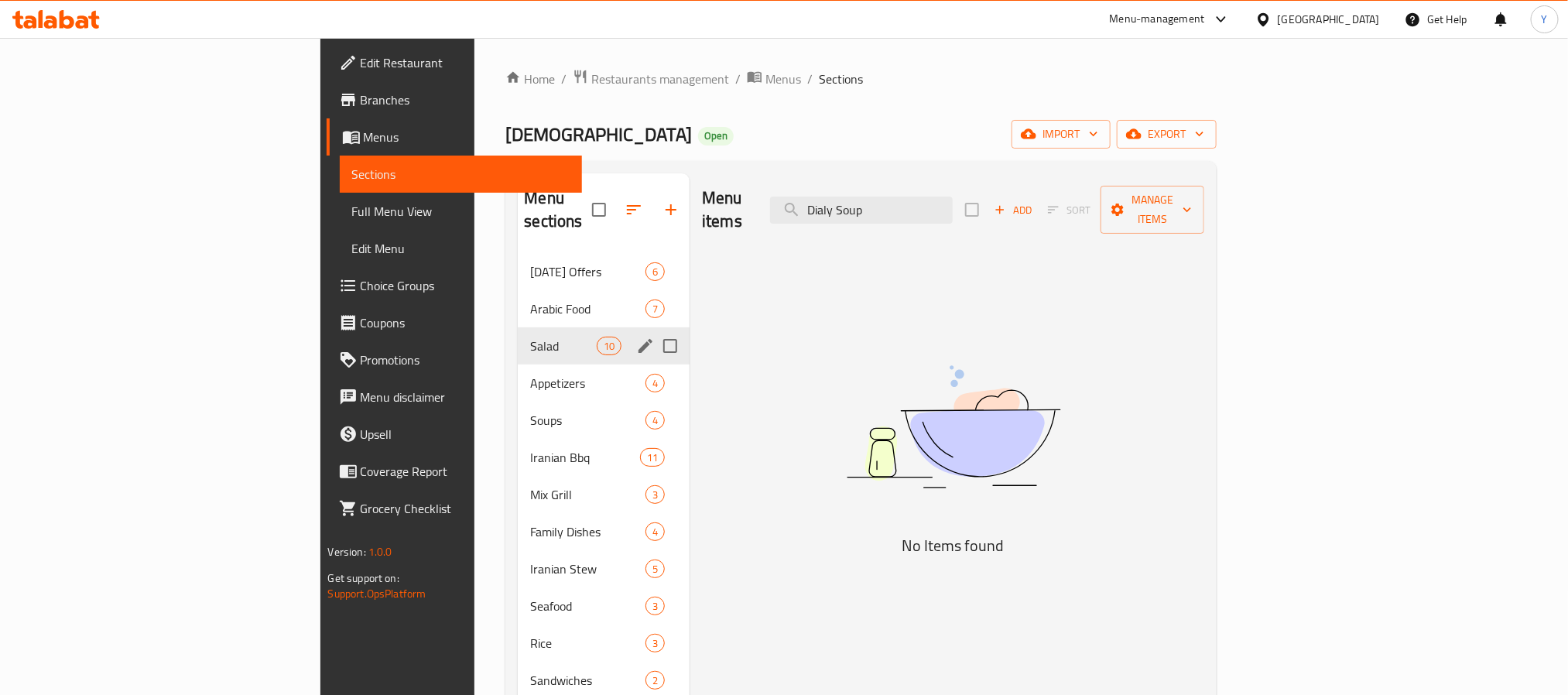
scroll to position [116, 0]
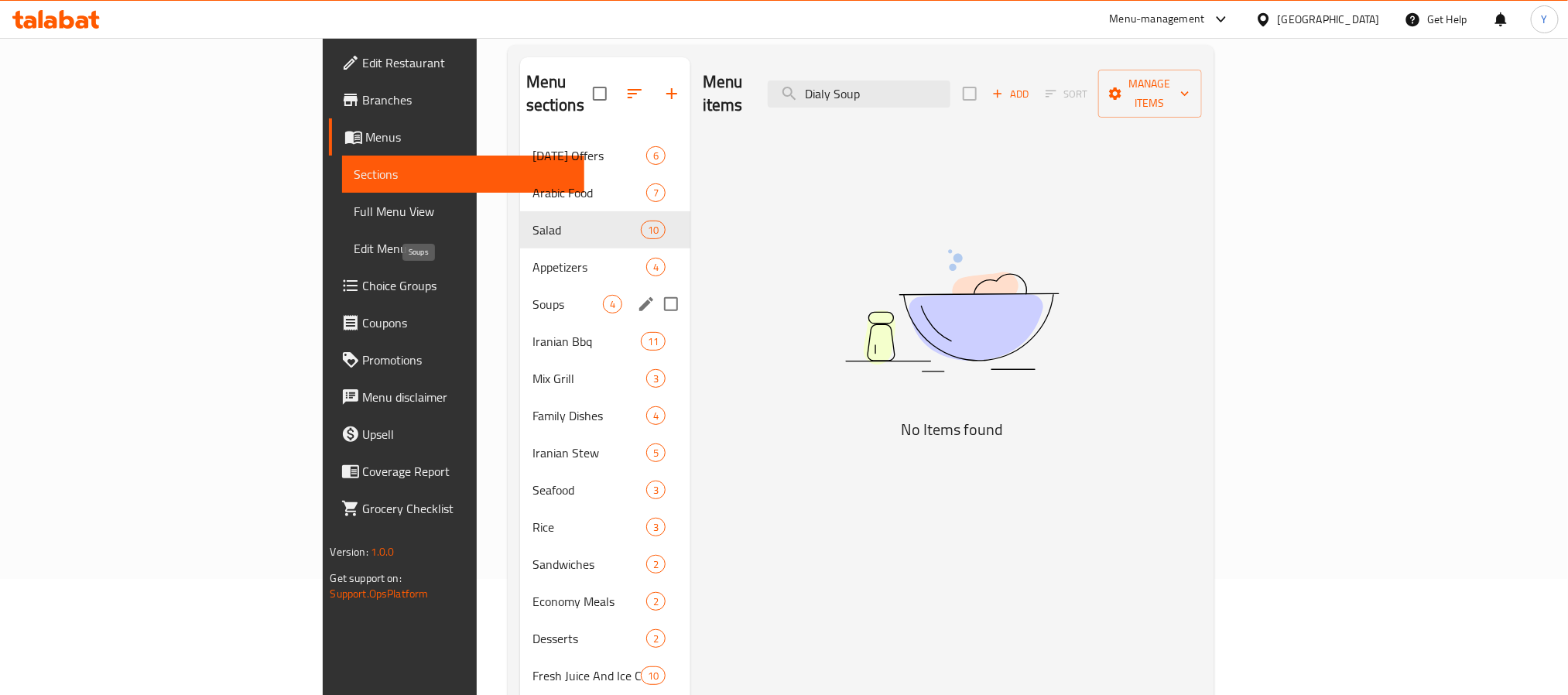
click at [533, 295] on span "Soups" at bounding box center [567, 304] width 71 height 19
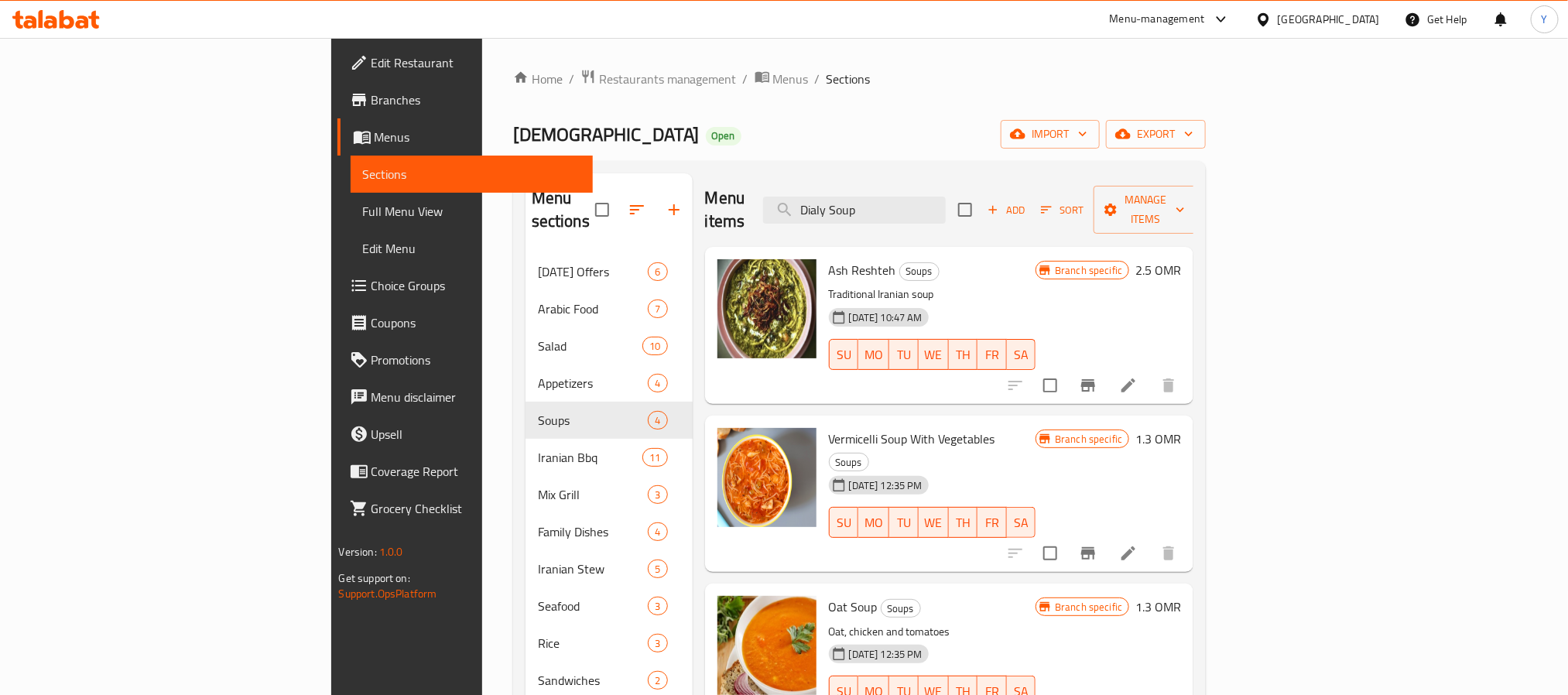
click at [372, 100] on span "Branches" at bounding box center [476, 100] width 209 height 19
